Goal: Transaction & Acquisition: Purchase product/service

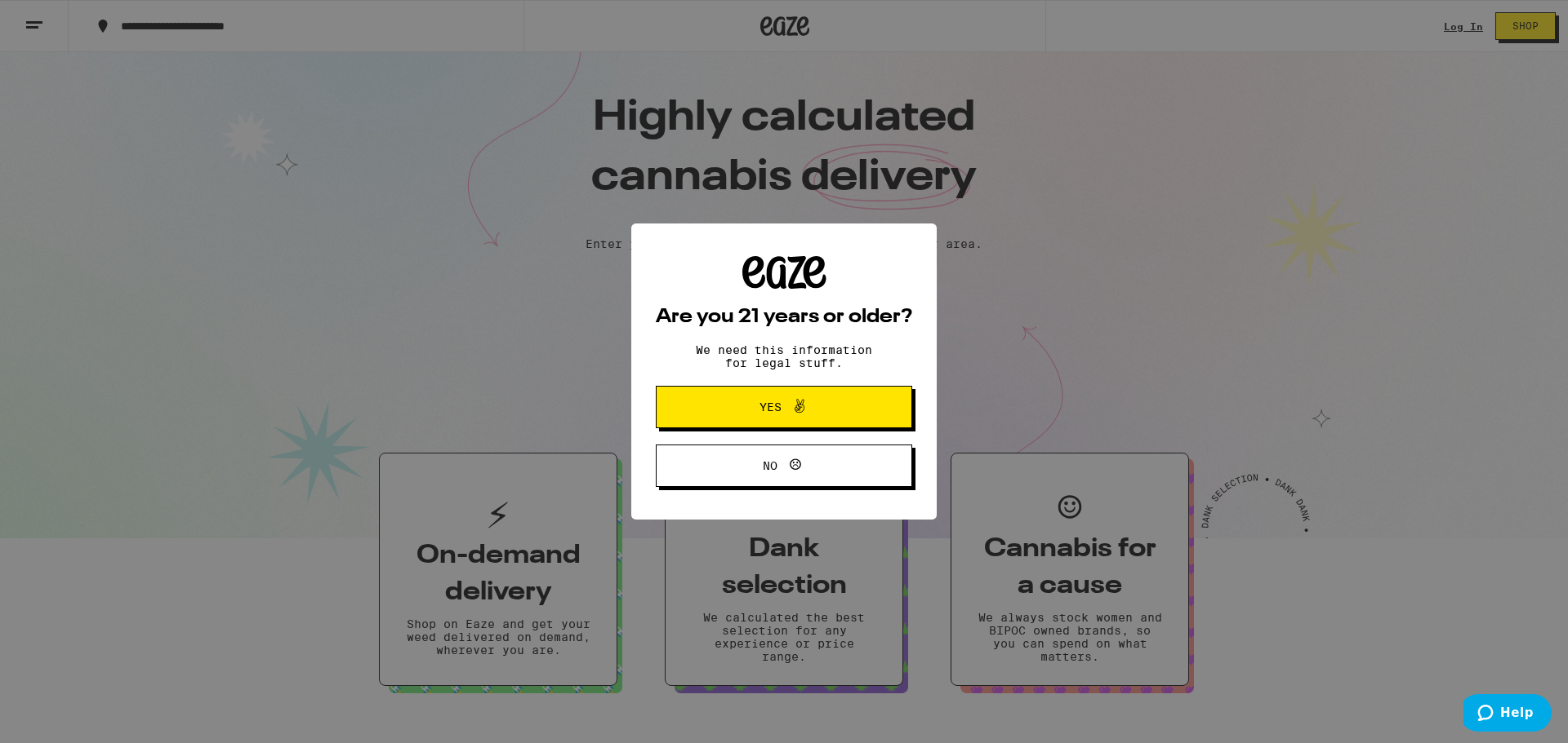
click at [695, 404] on button "Yes" at bounding box center [784, 408] width 257 height 42
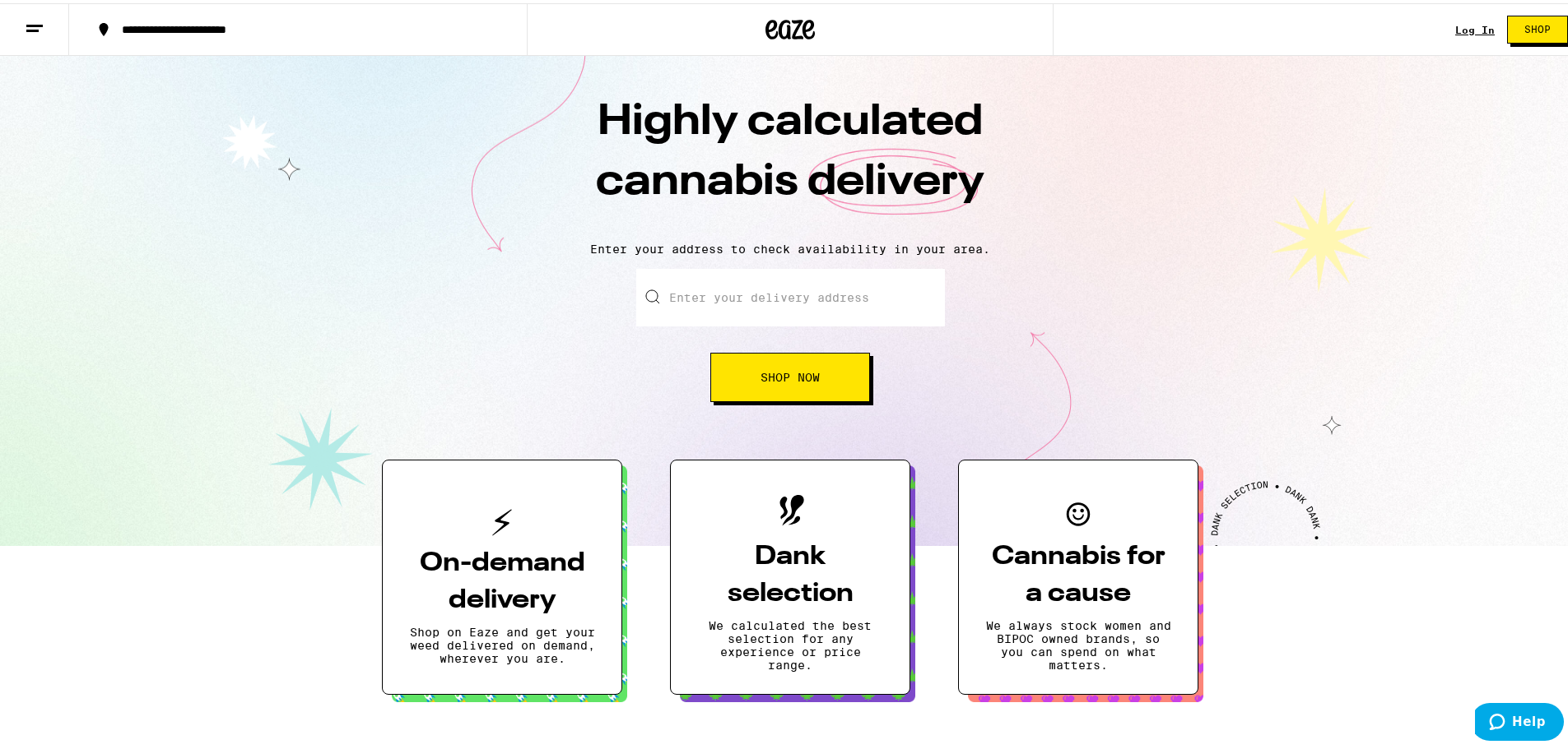
click at [715, 294] on input "Enter your delivery address" at bounding box center [791, 294] width 309 height 57
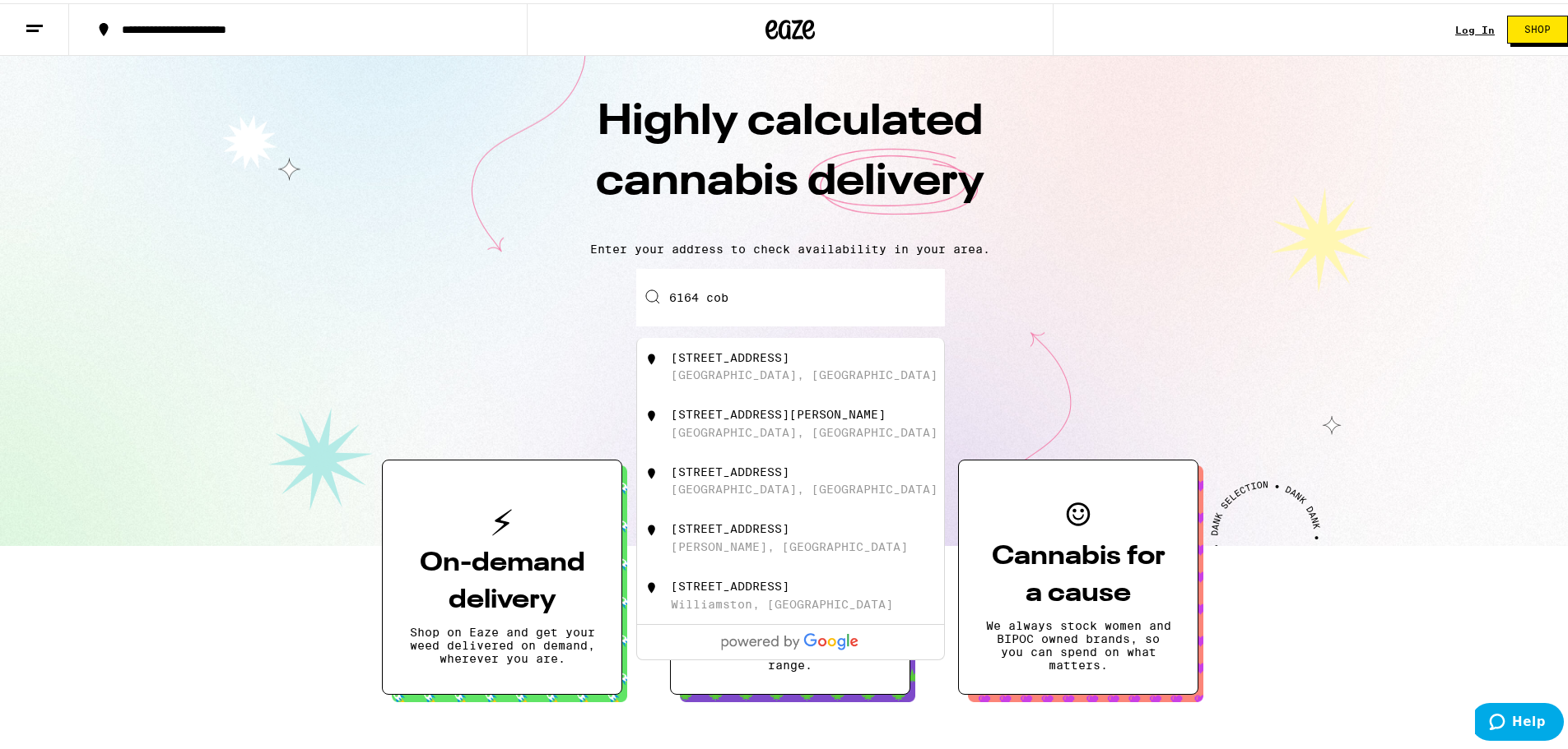
click at [734, 379] on div "[GEOGRAPHIC_DATA], [GEOGRAPHIC_DATA]" at bounding box center [804, 372] width 266 height 14
type input "[STREET_ADDRESS]"
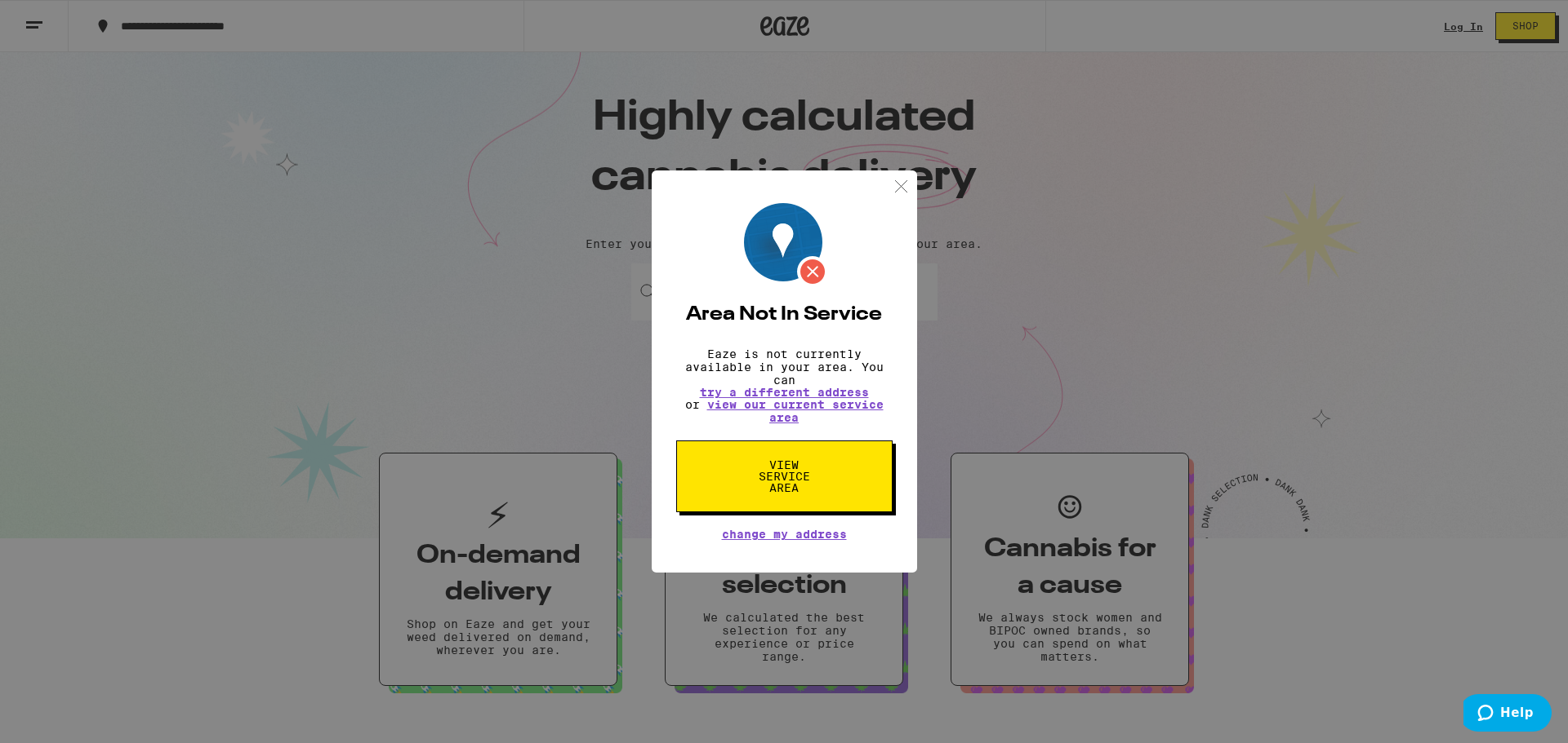
click at [905, 188] on img at bounding box center [901, 186] width 20 height 20
